Goal: Find specific page/section: Find specific page/section

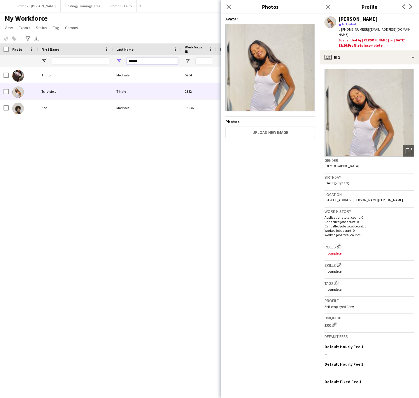
click at [150, 62] on input "******" at bounding box center [152, 60] width 51 height 7
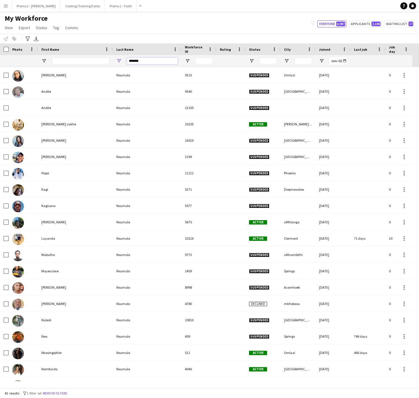
type input "*******"
click at [84, 56] on div at bounding box center [80, 61] width 57 height 12
click at [71, 59] on input "First Name Filter Input" at bounding box center [80, 60] width 57 height 7
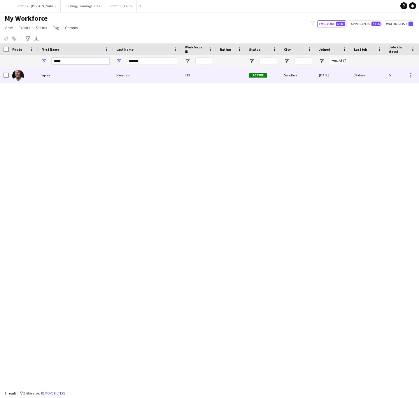
type input "*****"
click at [126, 77] on div "Nxumalo" at bounding box center [147, 75] width 68 height 16
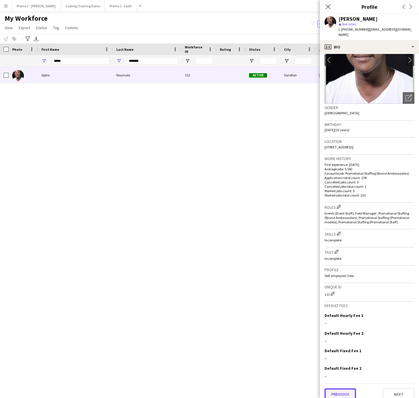
click at [337, 388] on button "Previous" at bounding box center [339, 394] width 31 height 12
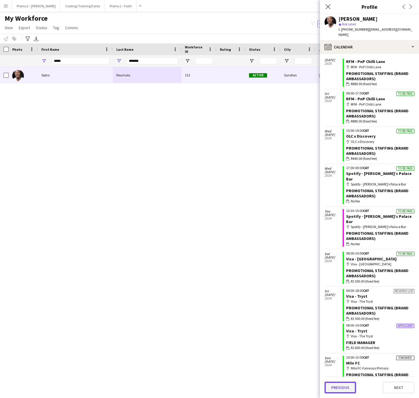
click at [346, 385] on button "Previous" at bounding box center [339, 387] width 31 height 12
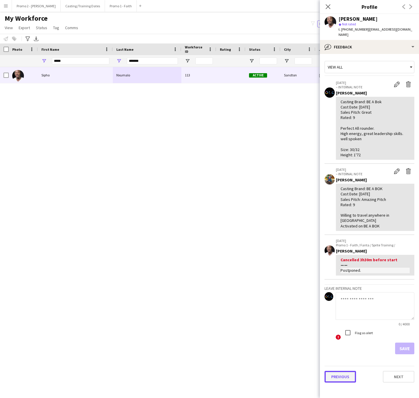
click at [338, 370] on button "Previous" at bounding box center [339, 376] width 31 height 12
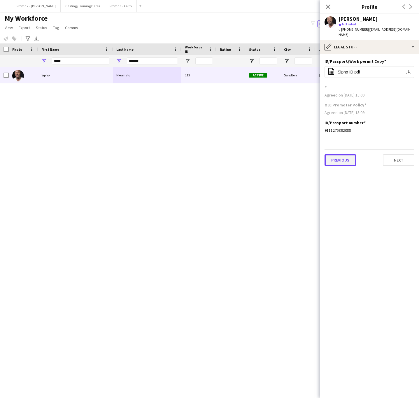
click at [346, 155] on button "Previous" at bounding box center [339, 160] width 31 height 12
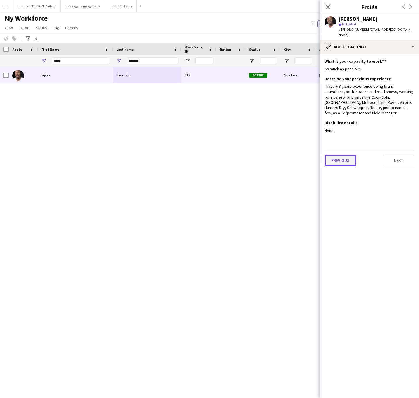
click at [347, 154] on button "Previous" at bounding box center [339, 160] width 31 height 12
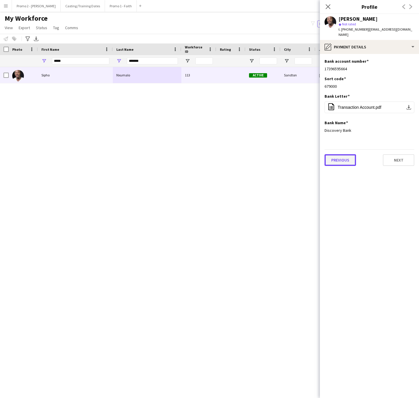
click at [346, 154] on button "Previous" at bounding box center [339, 160] width 31 height 12
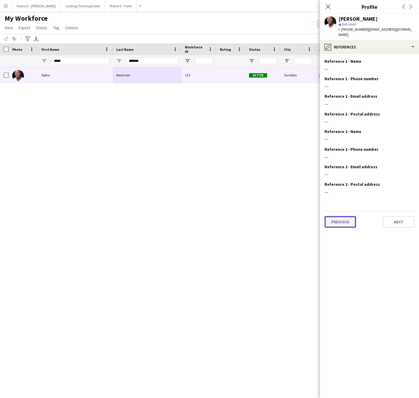
click at [336, 216] on button "Previous" at bounding box center [339, 222] width 31 height 12
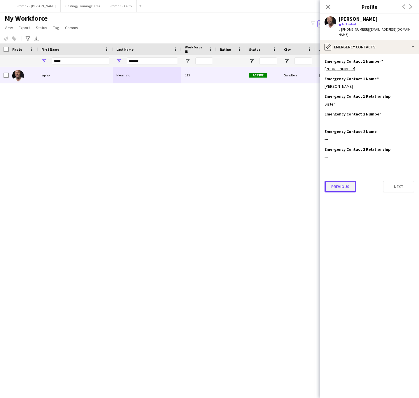
click at [340, 181] on button "Previous" at bounding box center [339, 187] width 31 height 12
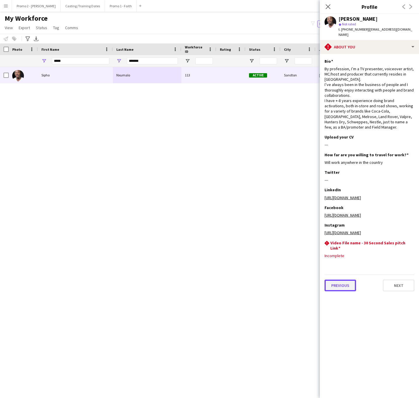
click at [337, 288] on button "Previous" at bounding box center [339, 285] width 31 height 12
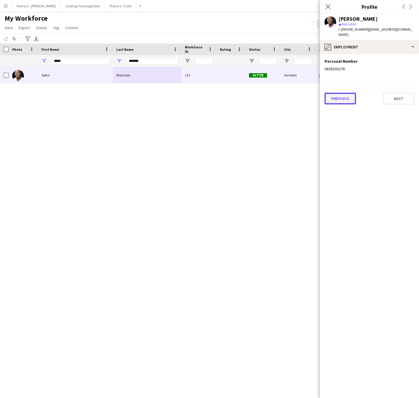
click at [340, 93] on button "Previous" at bounding box center [339, 99] width 31 height 12
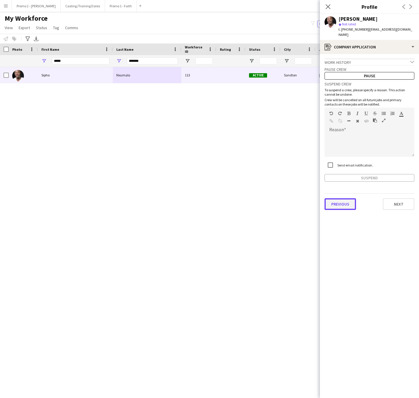
click at [345, 198] on button "Previous" at bounding box center [339, 204] width 31 height 12
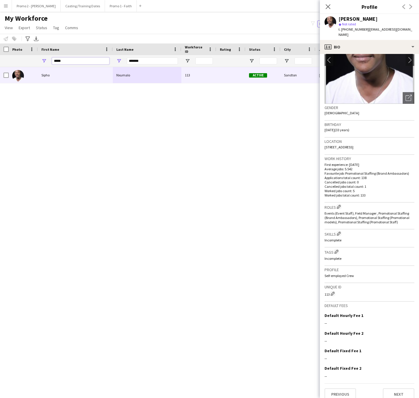
click at [81, 60] on input "*****" at bounding box center [80, 60] width 57 height 7
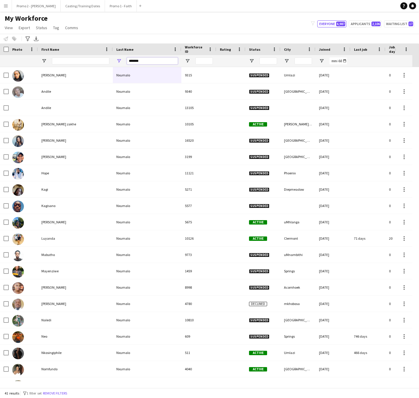
click at [156, 59] on input "*******" at bounding box center [152, 60] width 51 height 7
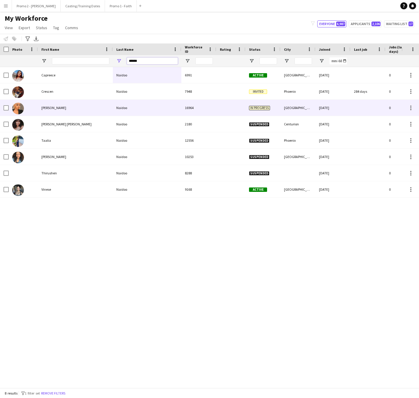
type input "******"
click at [84, 109] on div "[PERSON_NAME]" at bounding box center [75, 108] width 75 height 16
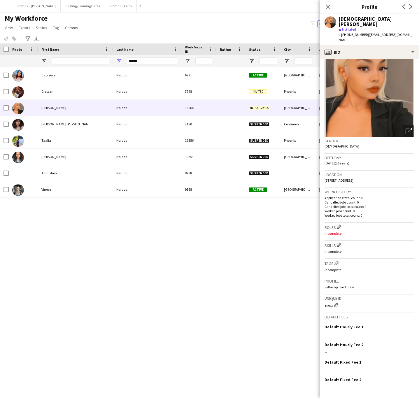
scroll to position [20, 0]
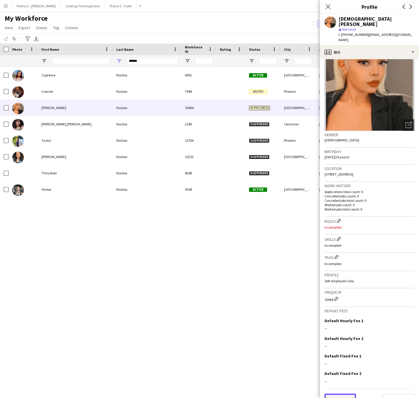
click at [341, 393] on button "Previous" at bounding box center [339, 399] width 31 height 12
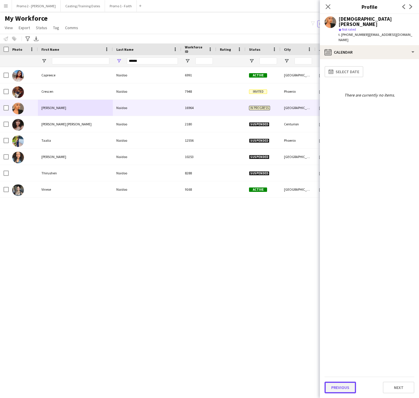
click at [335, 387] on button "Previous" at bounding box center [339, 387] width 31 height 12
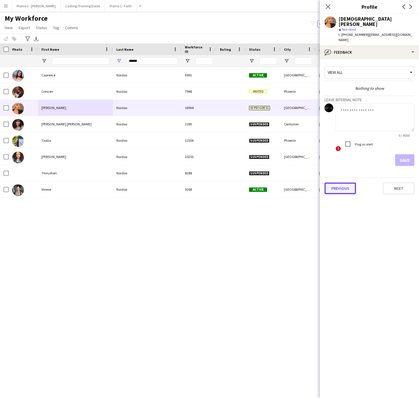
click at [339, 182] on button "Previous" at bounding box center [339, 188] width 31 height 12
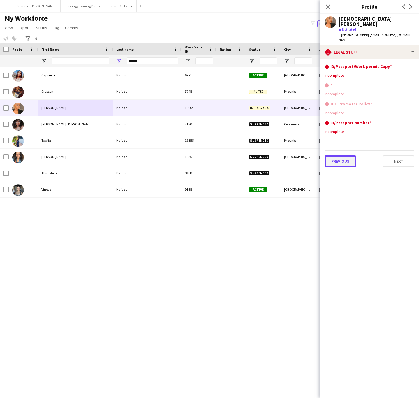
click at [335, 155] on button "Previous" at bounding box center [339, 161] width 31 height 12
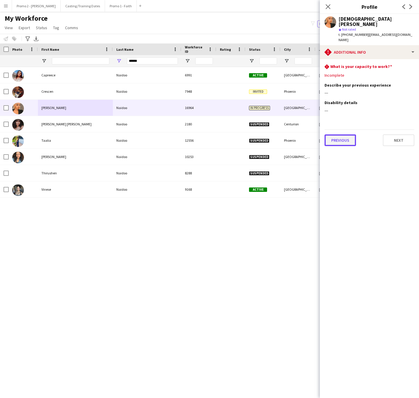
click at [342, 134] on button "Previous" at bounding box center [339, 140] width 31 height 12
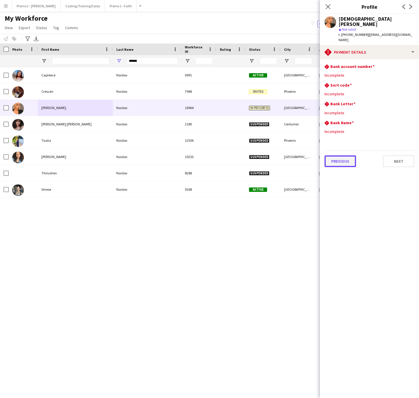
click at [332, 155] on button "Previous" at bounding box center [339, 161] width 31 height 12
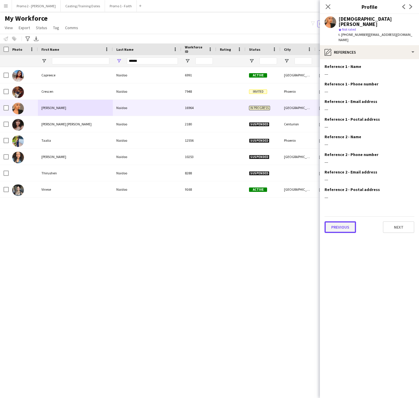
click at [336, 221] on button "Previous" at bounding box center [339, 227] width 31 height 12
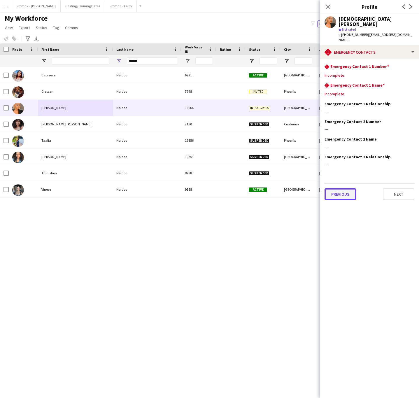
click at [328, 188] on button "Previous" at bounding box center [339, 194] width 31 height 12
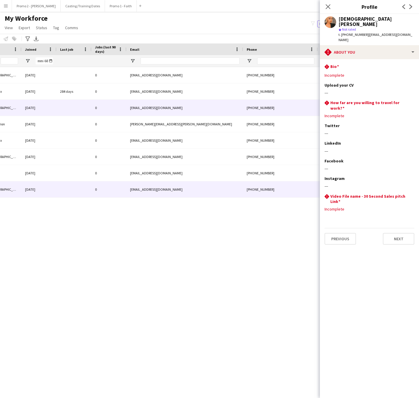
scroll to position [0, 343]
